Goal: Task Accomplishment & Management: Manage account settings

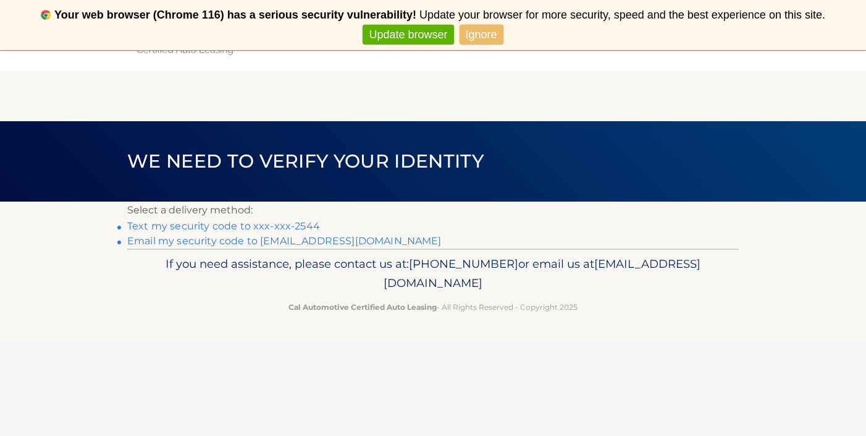
click at [229, 229] on link "Text my security code to xxx-xxx-2544" at bounding box center [223, 226] width 193 height 12
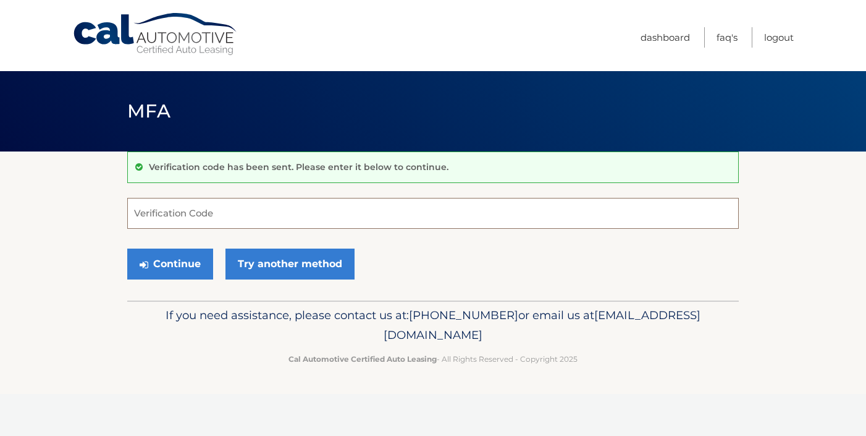
click at [198, 221] on input "Verification Code" at bounding box center [433, 213] width 612 height 31
type input "401916"
click at [180, 260] on button "Continue" at bounding box center [170, 263] width 86 height 31
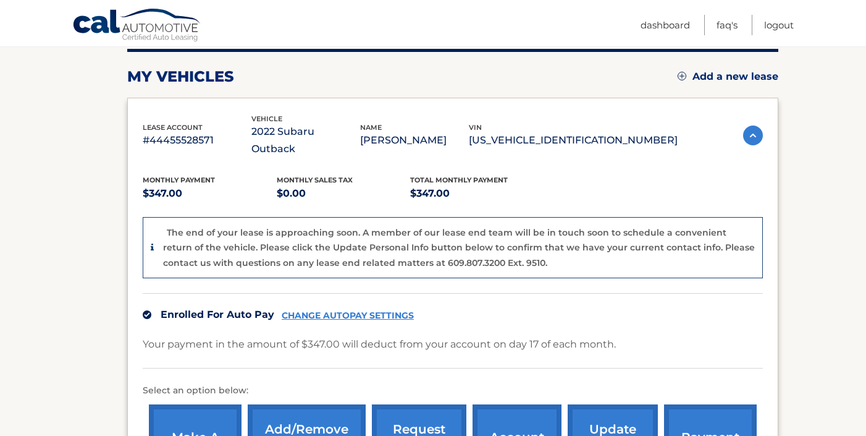
scroll to position [173, 0]
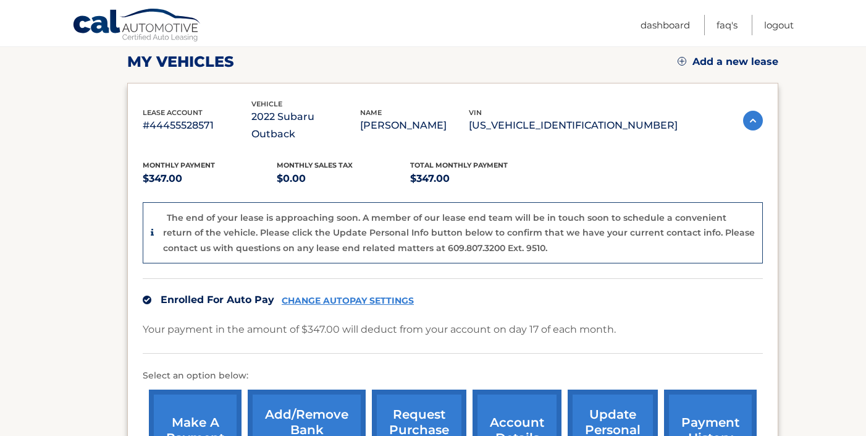
click at [382, 295] on link "CHANGE AUTOPAY SETTINGS" at bounding box center [348, 300] width 132 height 11
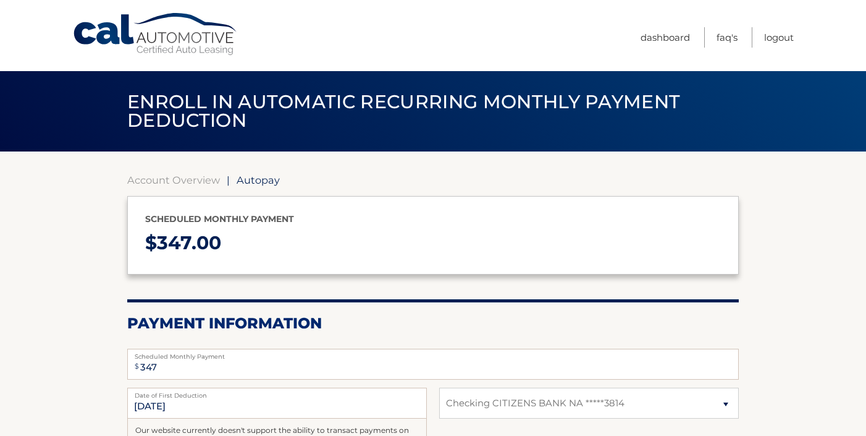
select select "YmM0OTNhMDctNzEwZS00MGUwLWE3ZDItODU0NzE0ZGQyNjll"
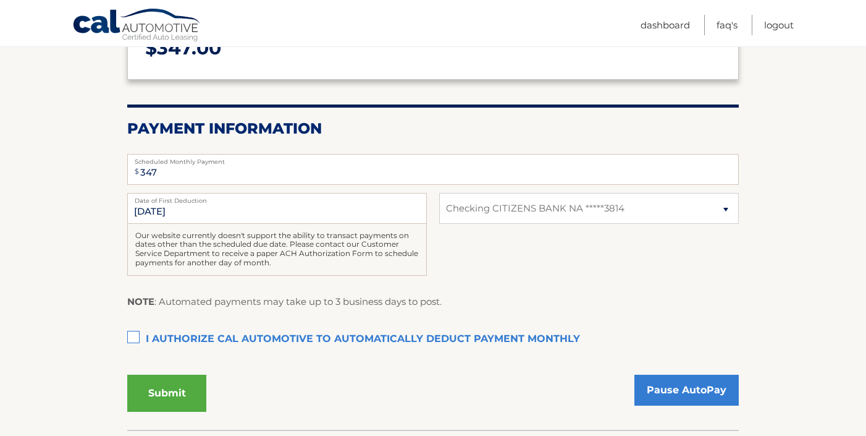
scroll to position [198, 0]
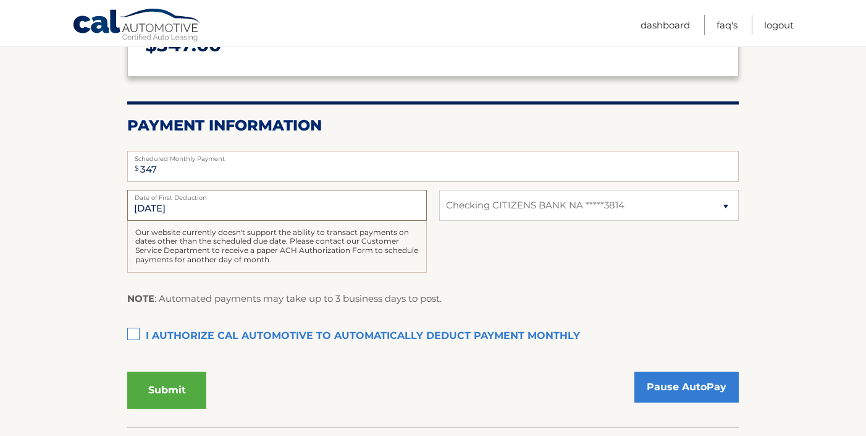
click at [222, 210] on input "8/18/2025" at bounding box center [277, 205] width 300 height 31
click at [704, 384] on link "Pause AutoPay" at bounding box center [687, 386] width 104 height 31
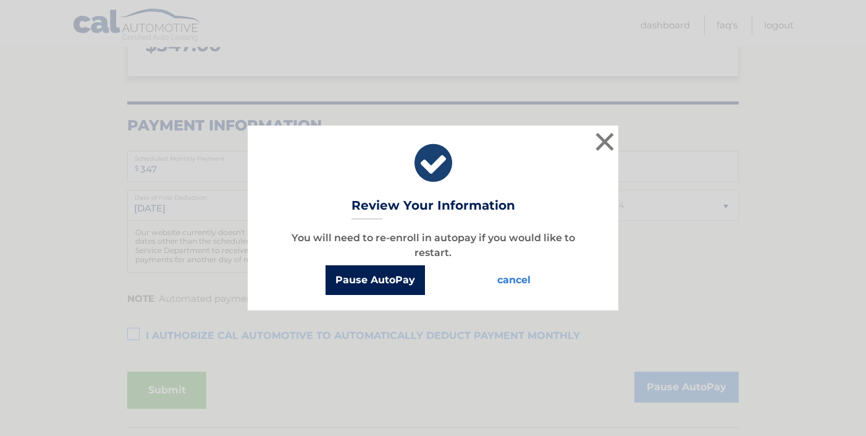
click at [409, 277] on button "Pause AutoPay" at bounding box center [375, 280] width 99 height 30
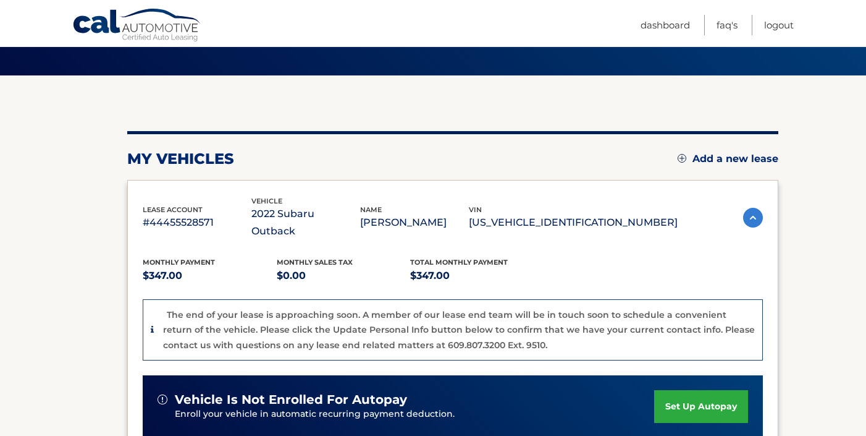
scroll to position [74, 0]
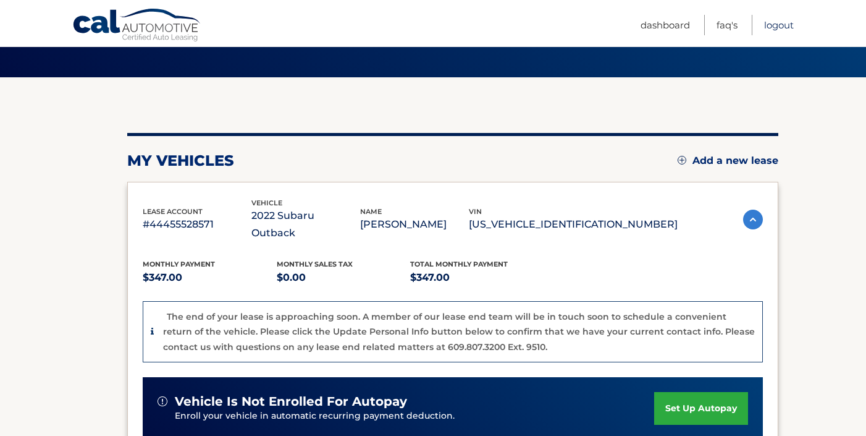
click at [790, 25] on link "Logout" at bounding box center [779, 25] width 30 height 20
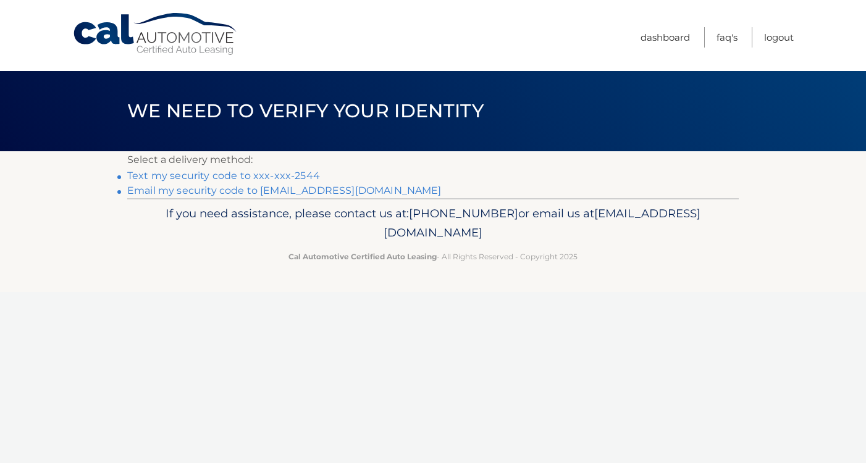
click at [263, 188] on link "Email my security code to a***@kpsny.com" at bounding box center [284, 191] width 315 height 12
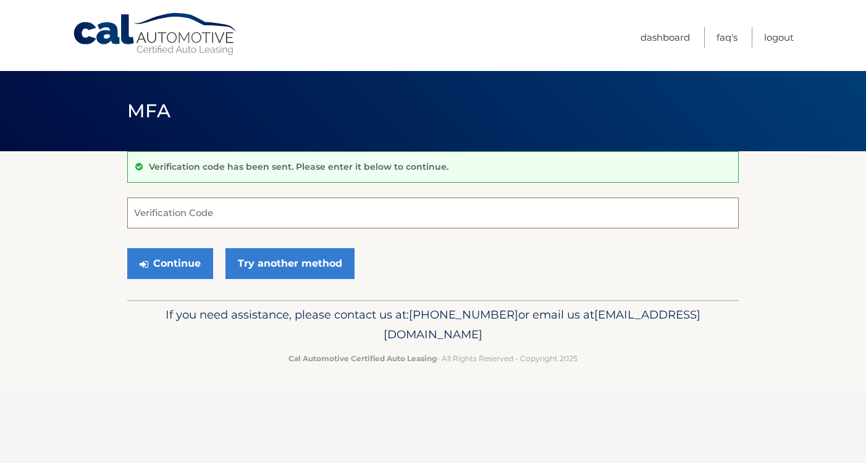
click at [209, 214] on input "Verification Code" at bounding box center [433, 213] width 612 height 31
paste input "537466"
type input "537466"
click at [188, 265] on button "Continue" at bounding box center [170, 263] width 86 height 31
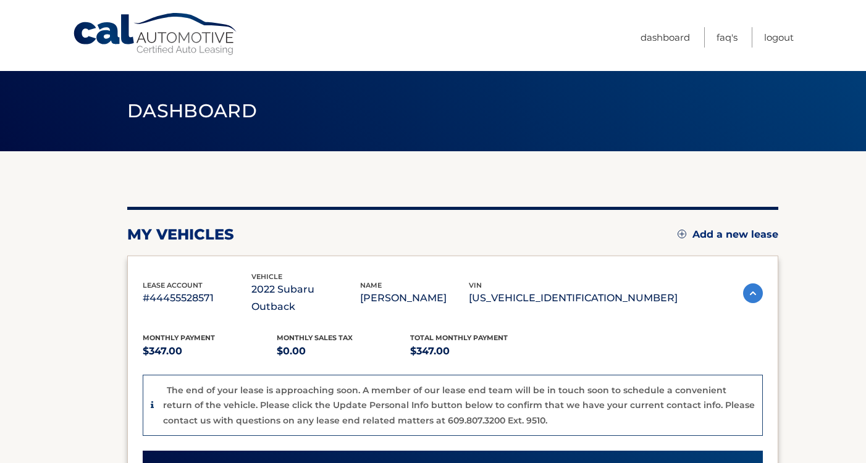
scroll to position [25, 0]
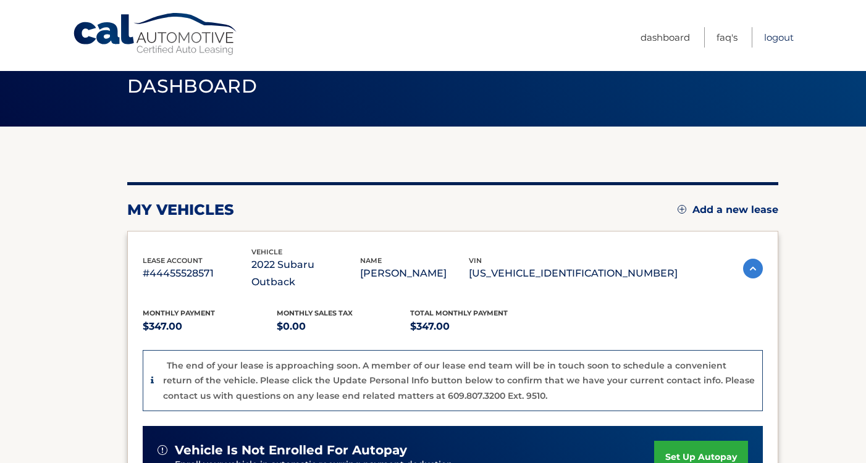
click at [784, 35] on link "Logout" at bounding box center [779, 37] width 30 height 20
